Goal: Task Accomplishment & Management: Manage account settings

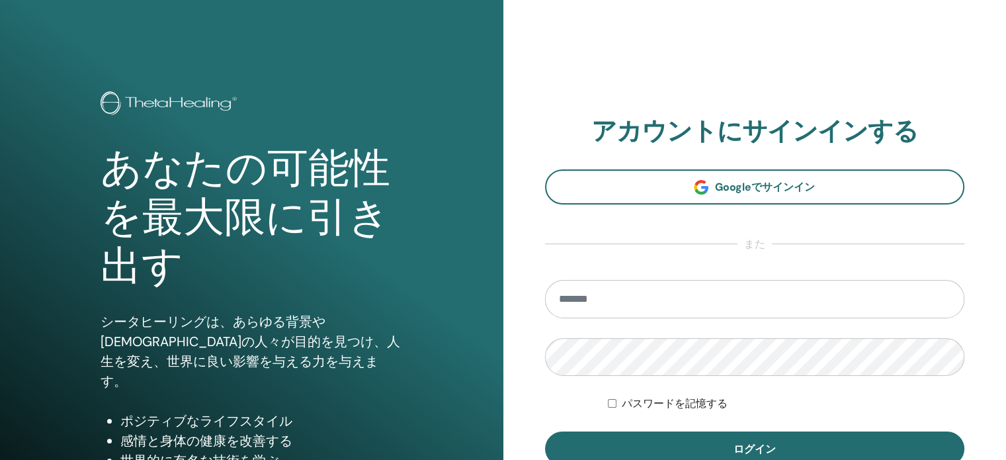
type input "**********"
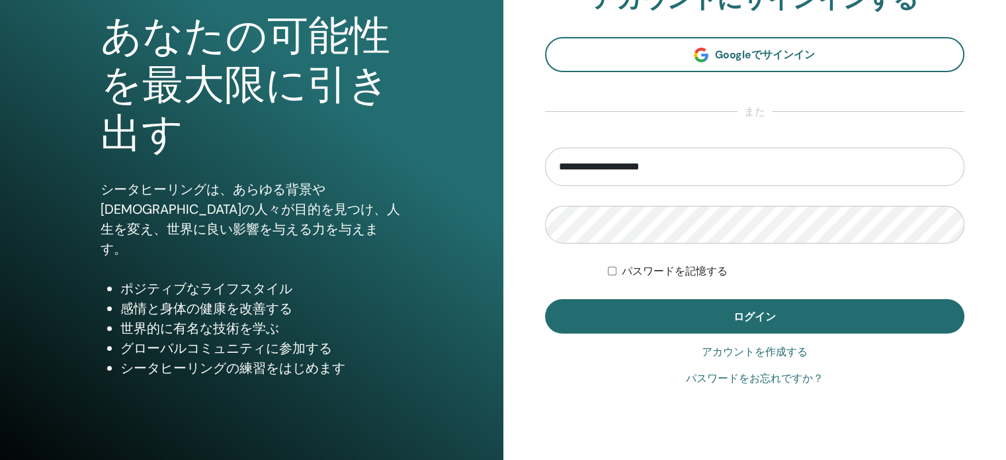
drag, startPoint x: 0, startPoint y: 0, endPoint x: 634, endPoint y: 446, distance: 775.3
click at [634, 446] on div "**********" at bounding box center [754, 185] width 503 height 635
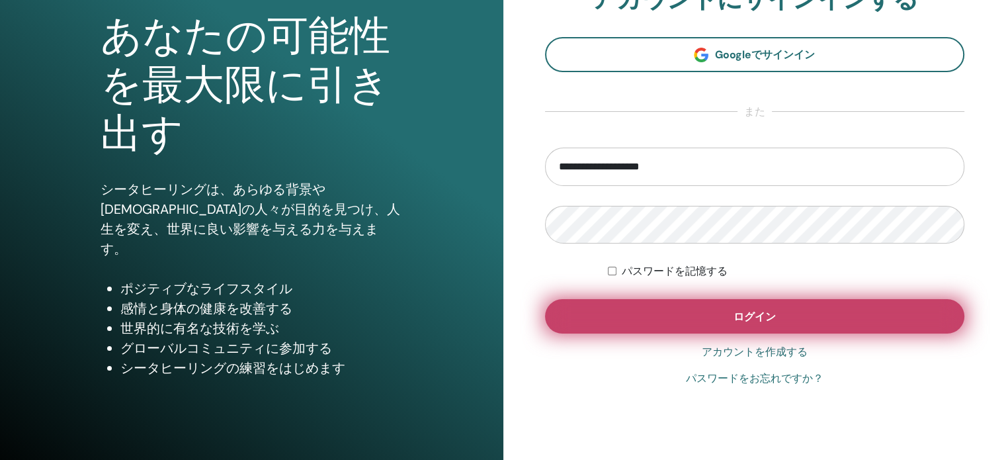
click at [663, 314] on button "ログイン" at bounding box center [755, 316] width 420 height 34
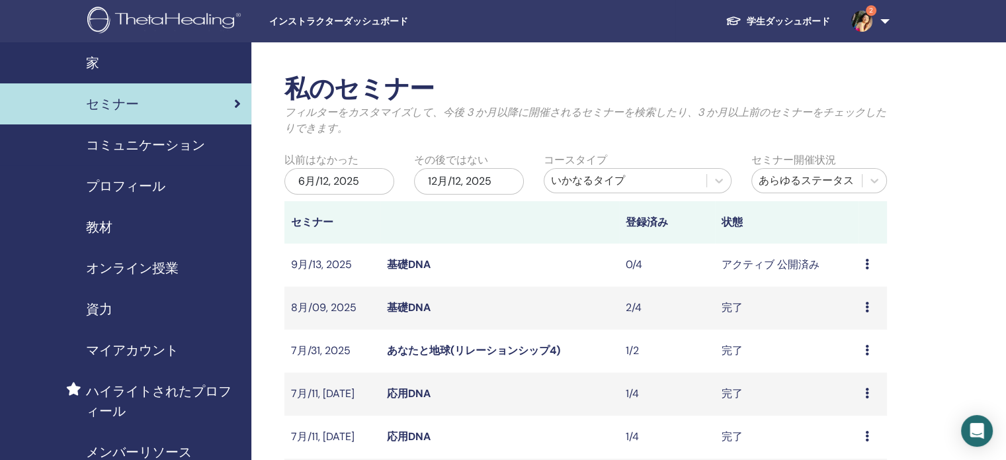
click at [403, 265] on link "基礎DNA" at bounding box center [409, 264] width 44 height 14
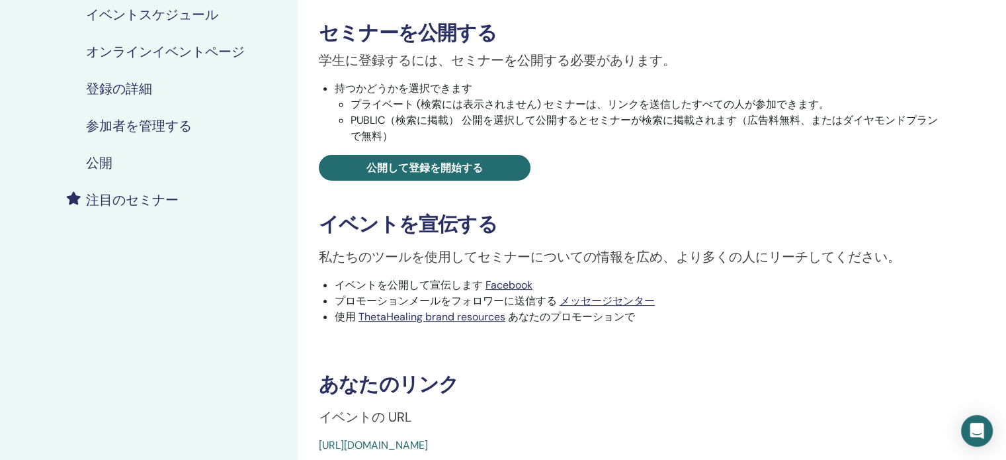
scroll to position [331, 0]
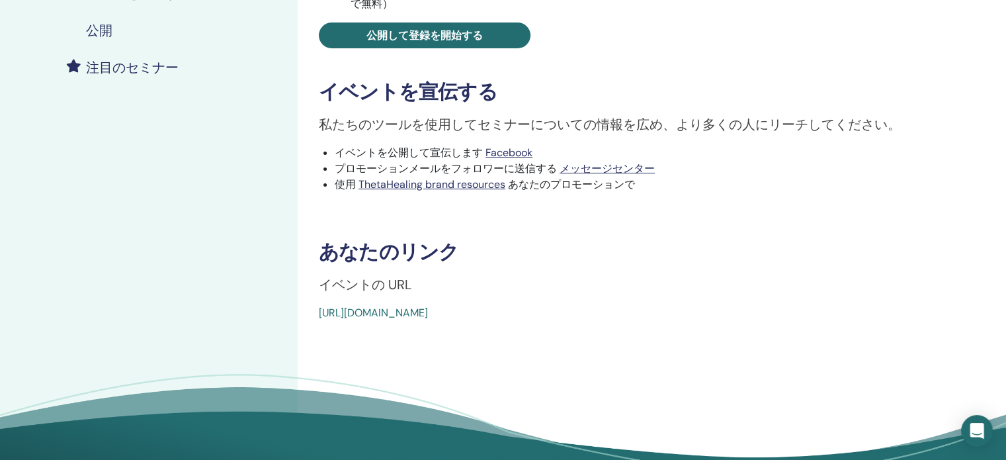
click at [428, 312] on link "https://www.thetahealing.com/seminar-376935-details.html" at bounding box center [373, 313] width 109 height 14
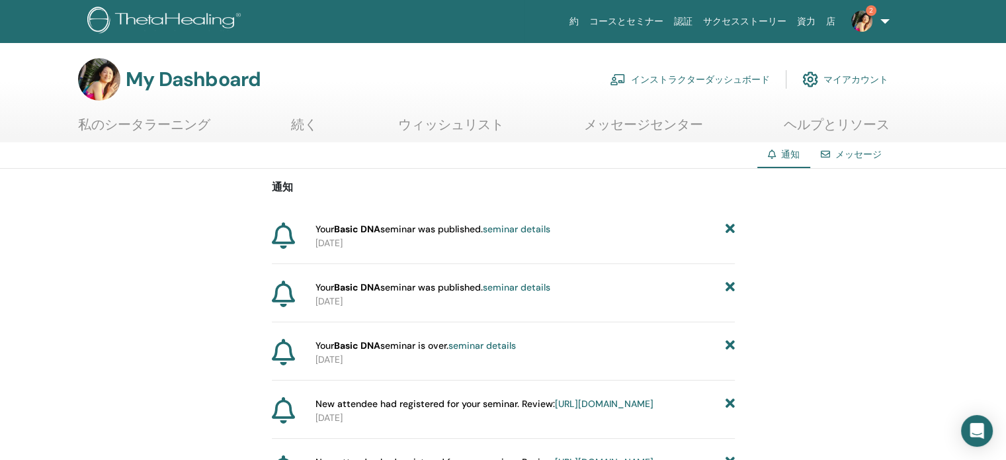
click at [511, 230] on link "seminar details" at bounding box center [516, 229] width 67 height 12
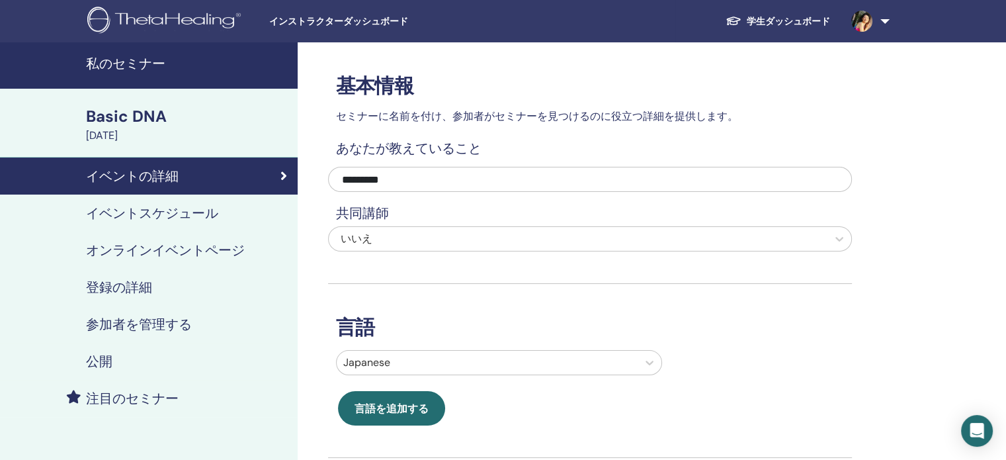
click at [135, 251] on h4 "オンラインイベントページ" at bounding box center [165, 250] width 159 height 16
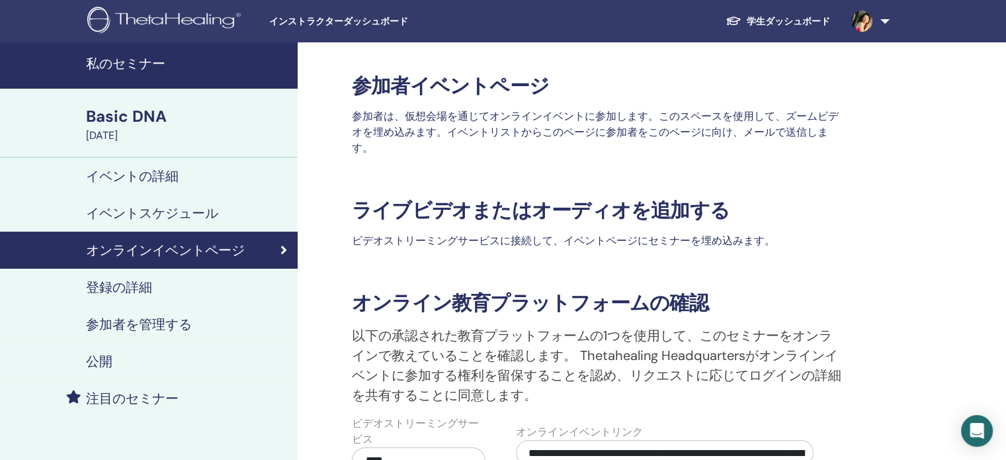
scroll to position [132, 0]
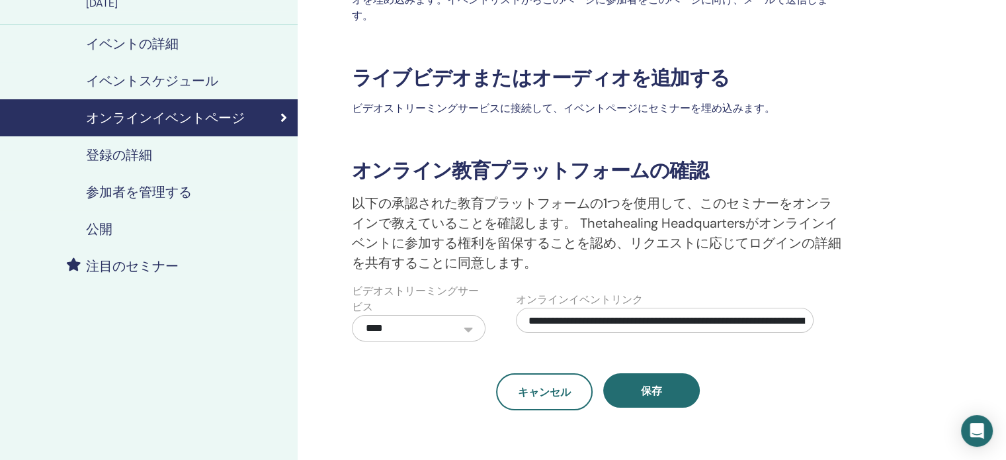
click at [100, 229] on h4 "公開" at bounding box center [99, 229] width 26 height 16
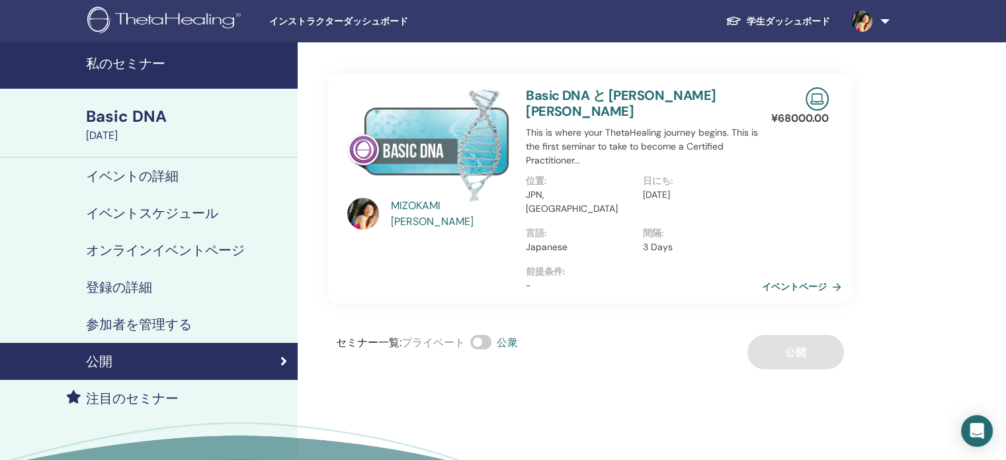
click at [808, 276] on link "イベントページ" at bounding box center [804, 286] width 85 height 20
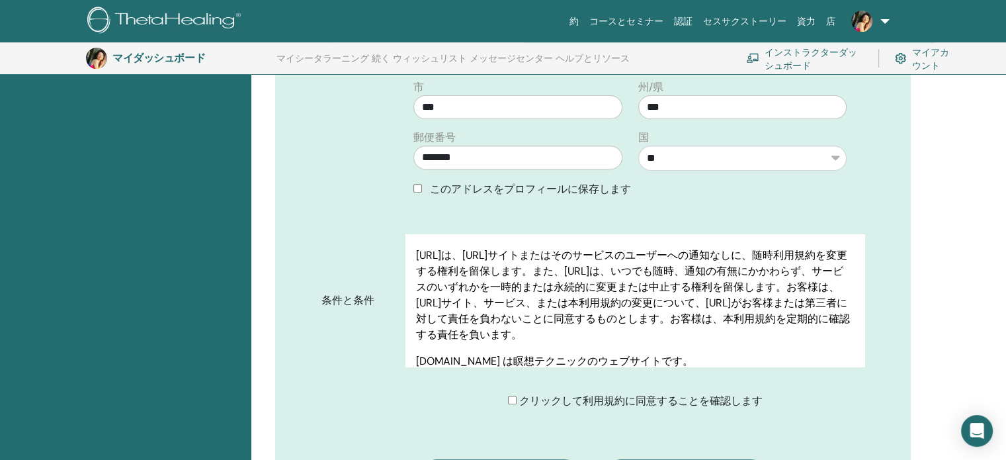
scroll to position [296, 0]
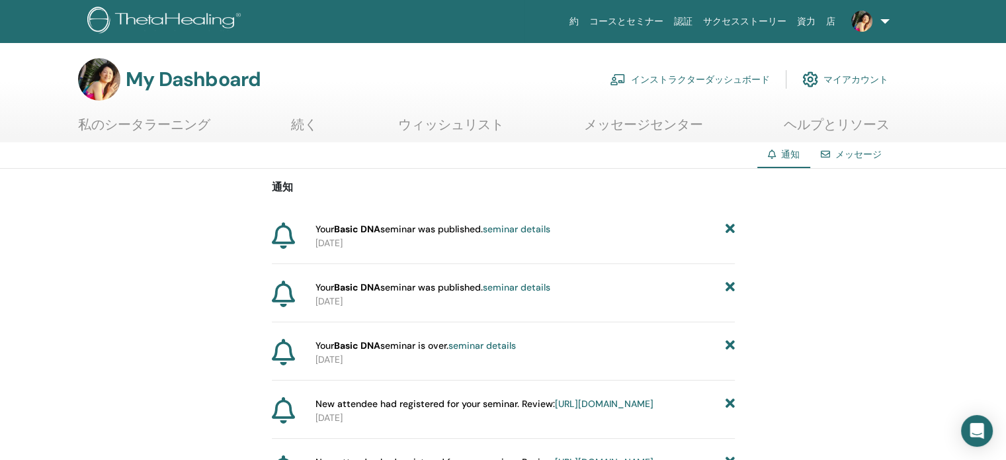
click at [544, 287] on link "seminar details" at bounding box center [516, 287] width 67 height 12
click at [509, 224] on link "seminar details" at bounding box center [516, 229] width 67 height 12
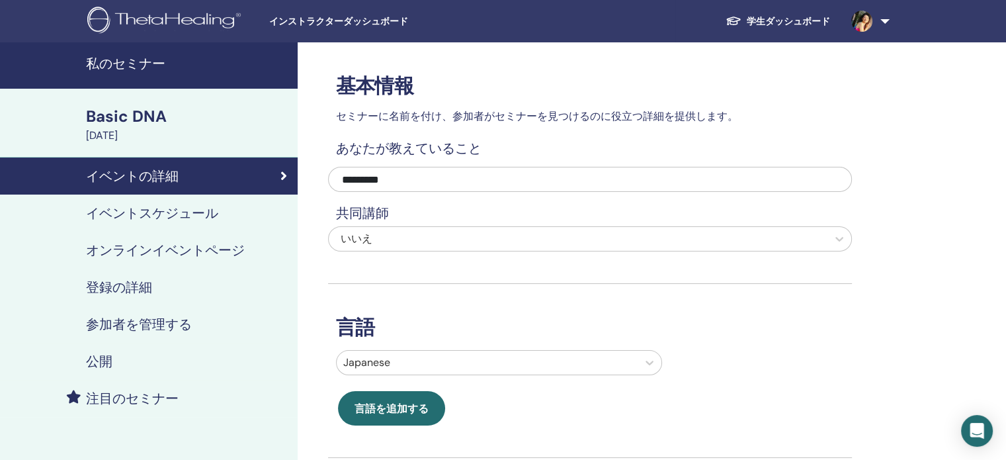
click at [137, 211] on h4 "イベントスケジュール" at bounding box center [152, 213] width 132 height 16
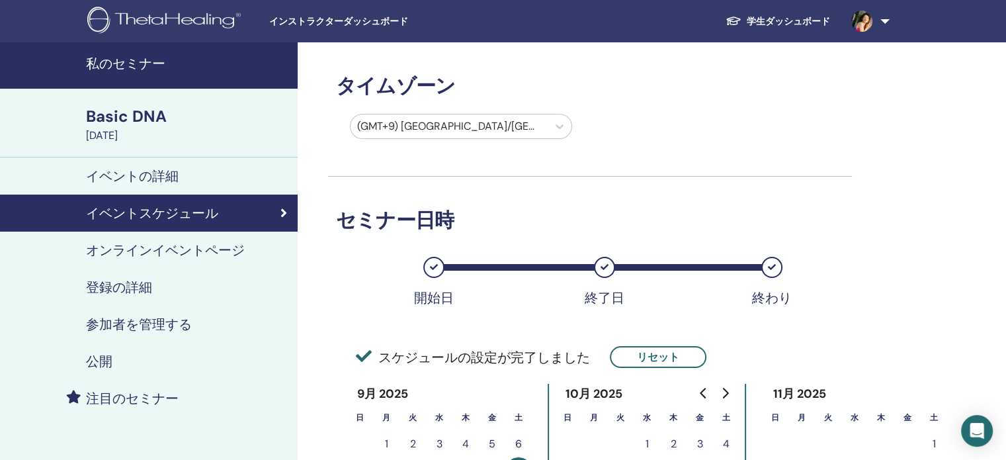
click at [151, 171] on h4 "イベントの詳細" at bounding box center [132, 176] width 93 height 16
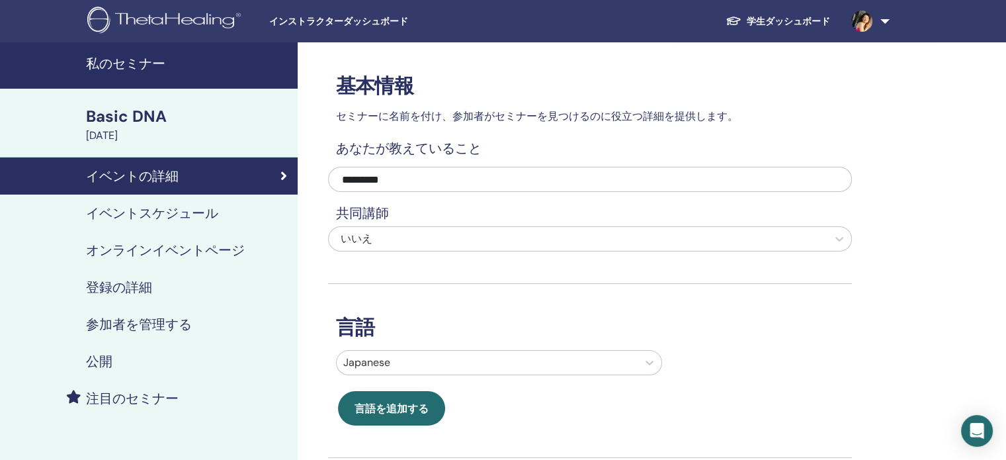
click at [148, 313] on link "参加者を管理する" at bounding box center [149, 324] width 298 height 37
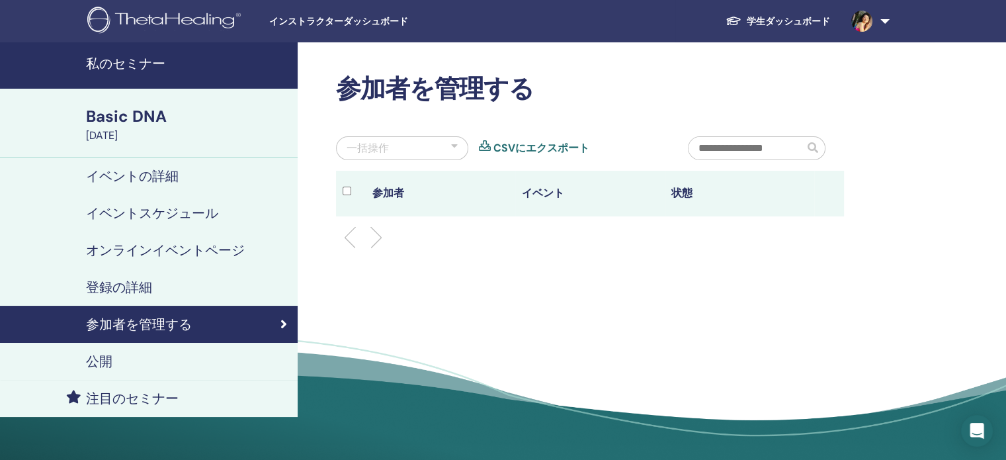
click at [98, 359] on h4 "公開" at bounding box center [99, 361] width 26 height 16
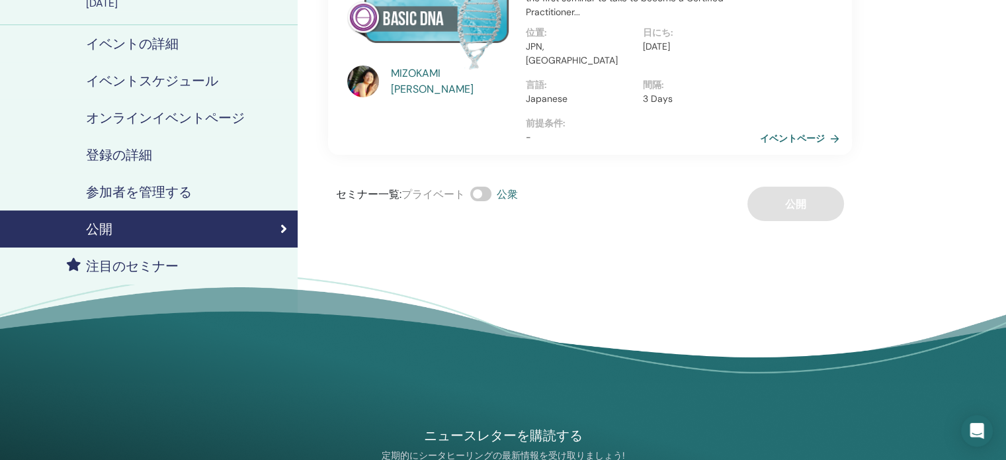
scroll to position [198, 0]
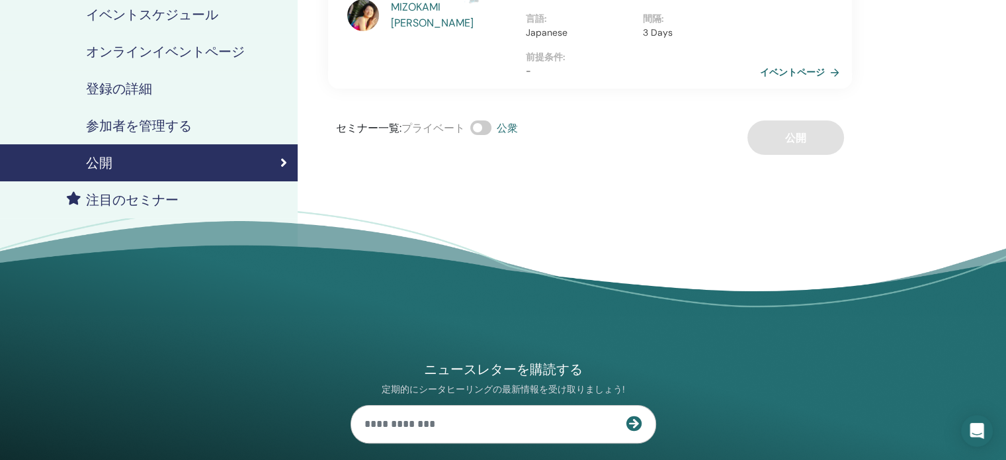
click at [477, 120] on span at bounding box center [480, 127] width 21 height 15
click at [489, 120] on span at bounding box center [480, 127] width 21 height 15
click at [807, 123] on div "セミナー一覧 : プライベート 公衆 公開" at bounding box center [590, 137] width 524 height 34
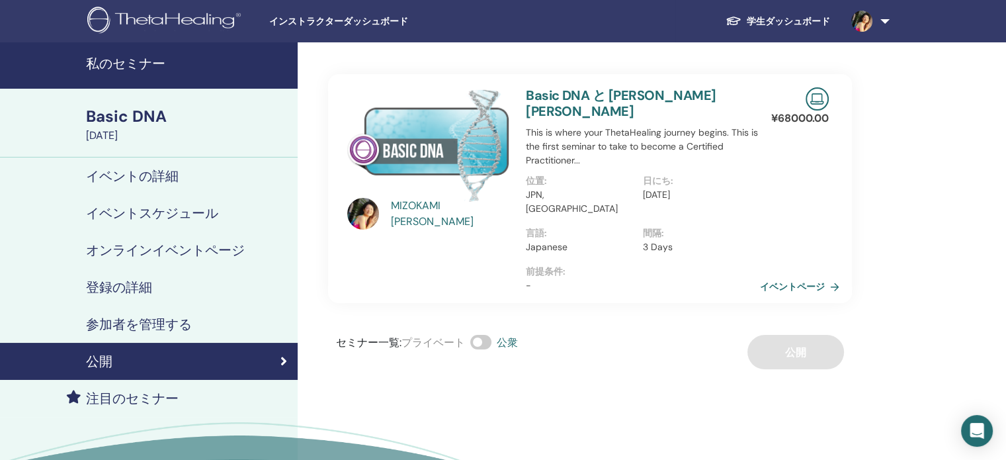
click at [118, 63] on h4 "私のセミナー" at bounding box center [188, 64] width 204 height 16
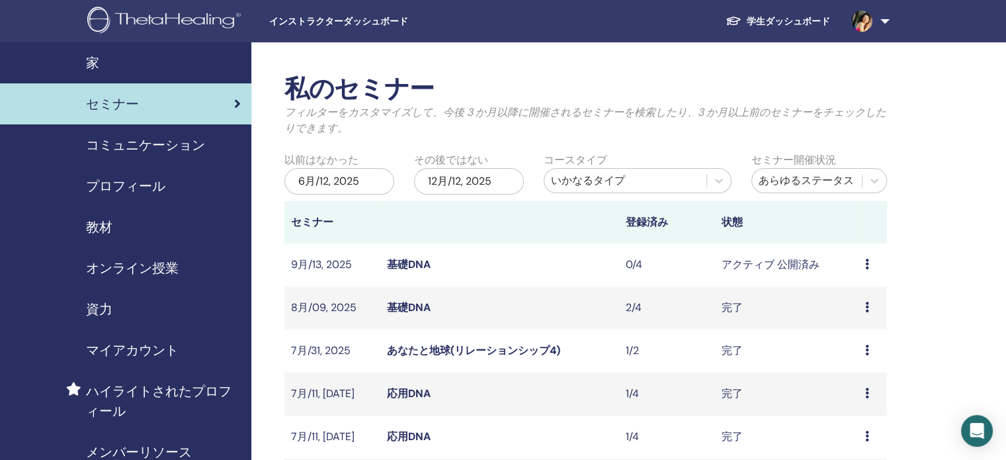
click at [867, 265] on icon at bounding box center [867, 264] width 4 height 11
click at [857, 275] on link "プレビュー" at bounding box center [858, 276] width 53 height 14
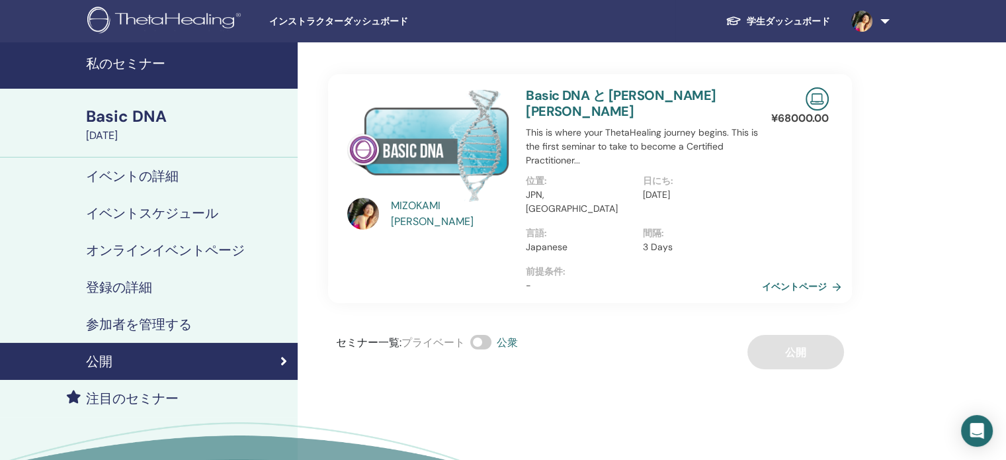
click at [798, 276] on link "イベントページ" at bounding box center [804, 286] width 85 height 20
click at [813, 335] on div "セミナー一覧 : プライベート 公衆 公開" at bounding box center [590, 352] width 524 height 34
click at [478, 335] on span at bounding box center [480, 342] width 21 height 15
click at [487, 335] on span at bounding box center [480, 342] width 21 height 15
drag, startPoint x: 795, startPoint y: 319, endPoint x: 679, endPoint y: 246, distance: 136.7
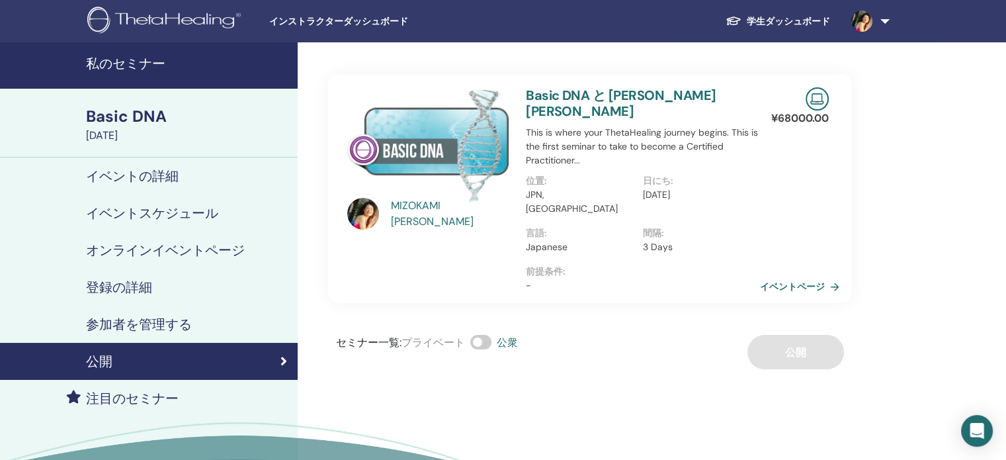
click at [794, 335] on div "セミナー一覧 : プライベート 公衆 公開" at bounding box center [590, 352] width 524 height 34
click at [883, 21] on link at bounding box center [868, 21] width 54 height 42
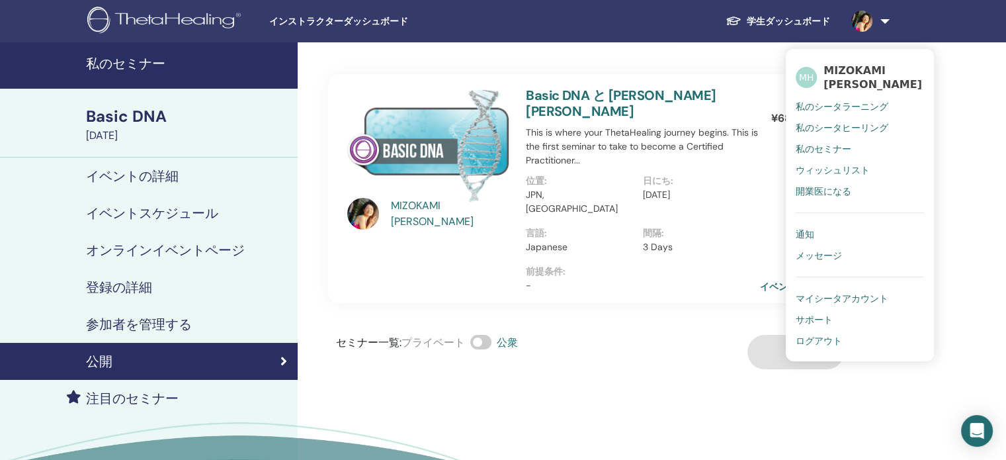
click at [814, 228] on span "通知" at bounding box center [805, 234] width 19 height 12
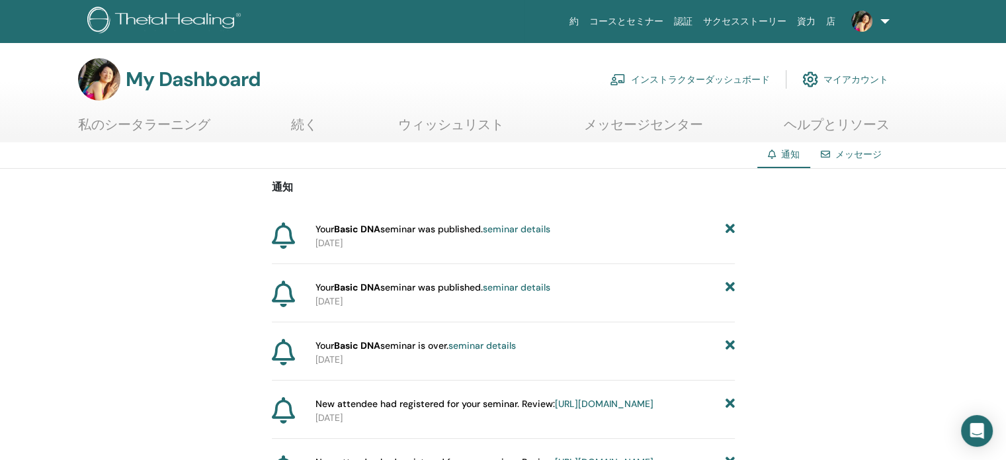
scroll to position [66, 0]
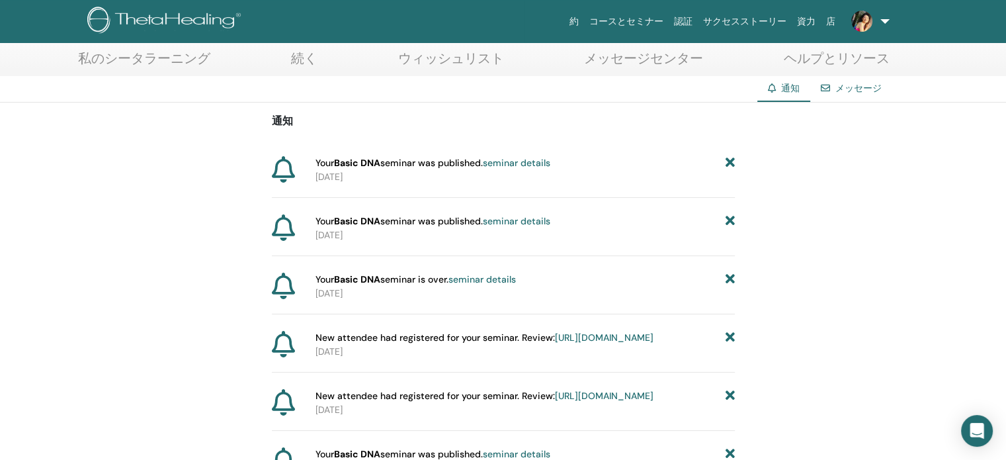
click at [863, 84] on link "メッセージ" at bounding box center [858, 88] width 46 height 12
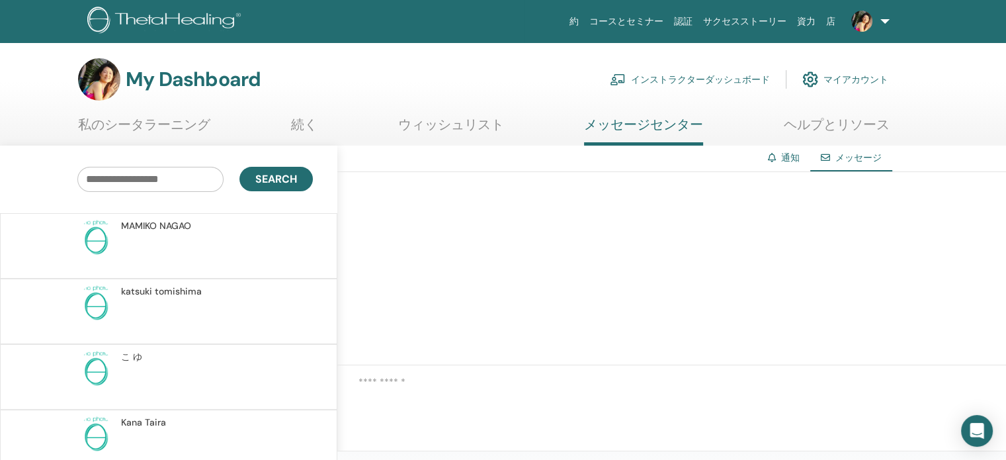
click at [149, 226] on span "[PERSON_NAME]" at bounding box center [156, 226] width 70 height 14
click at [723, 79] on link "インストラクターダッシュボード" at bounding box center [690, 79] width 160 height 29
